Goal: Information Seeking & Learning: Learn about a topic

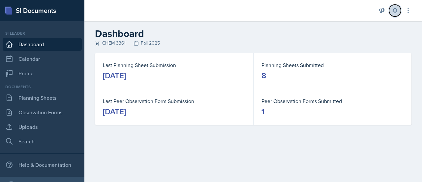
click at [395, 10] on icon at bounding box center [394, 10] width 7 height 7
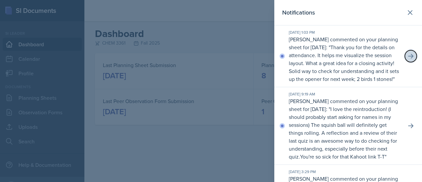
click at [409, 61] on button at bounding box center [411, 56] width 12 height 12
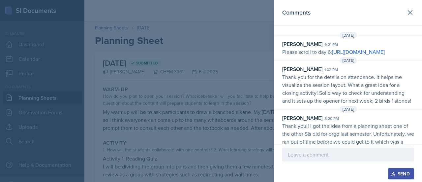
click at [398, 79] on div "[DATE] [PERSON_NAME] 1:02 pm Thank you for the details on attendance. It helps …" at bounding box center [348, 80] width 148 height 47
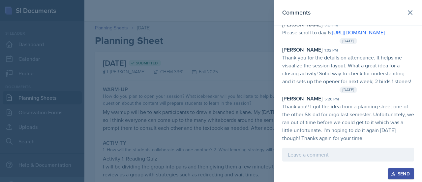
scroll to position [47, 0]
click at [406, 15] on icon at bounding box center [410, 13] width 8 height 8
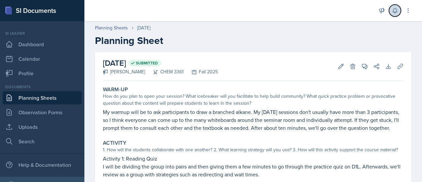
click at [395, 12] on icon at bounding box center [394, 10] width 7 height 7
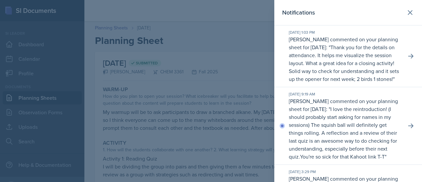
click at [332, 155] on p "I love the reintroduction! (I should probably start asking for names in my sess…" at bounding box center [343, 132] width 108 height 55
click at [405, 131] on button at bounding box center [411, 126] width 12 height 12
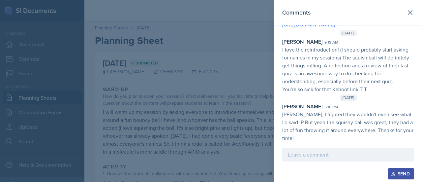
scroll to position [90, 0]
click at [409, 11] on icon at bounding box center [410, 13] width 8 height 8
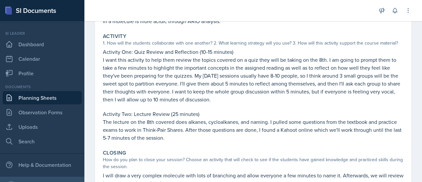
scroll to position [137, 0]
